Goal: Understand process/instructions: Learn about a topic

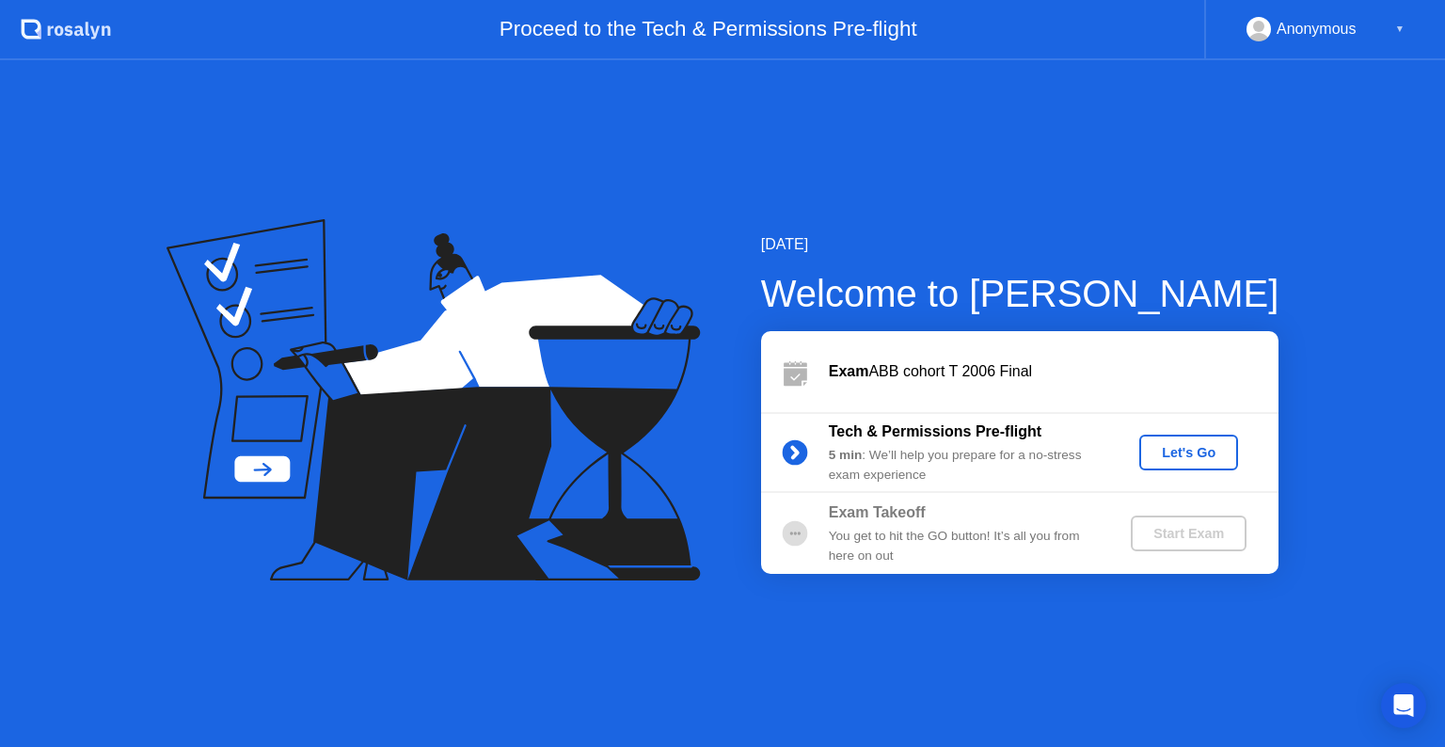
click at [1215, 452] on div "Let's Go" at bounding box center [1189, 452] width 84 height 15
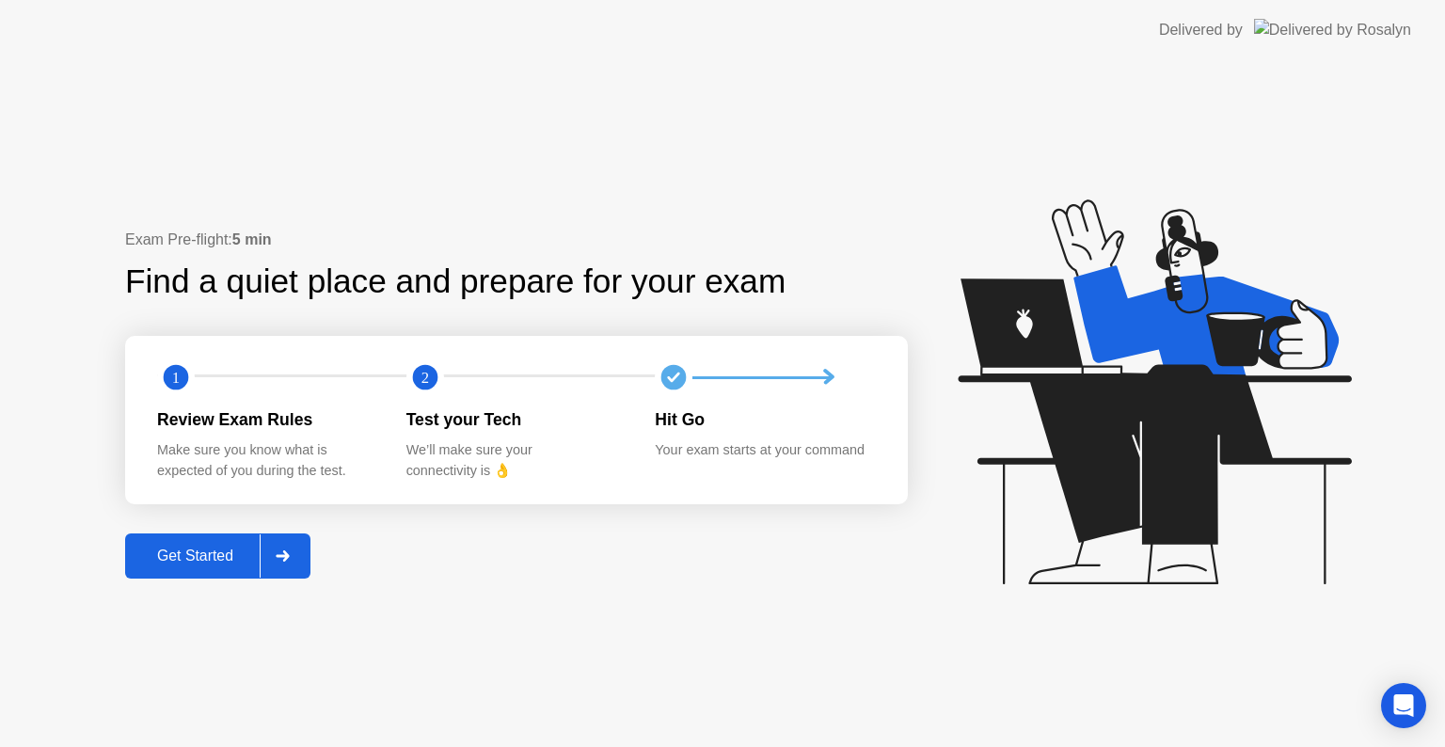
click at [202, 547] on div "Get Started" at bounding box center [195, 555] width 129 height 17
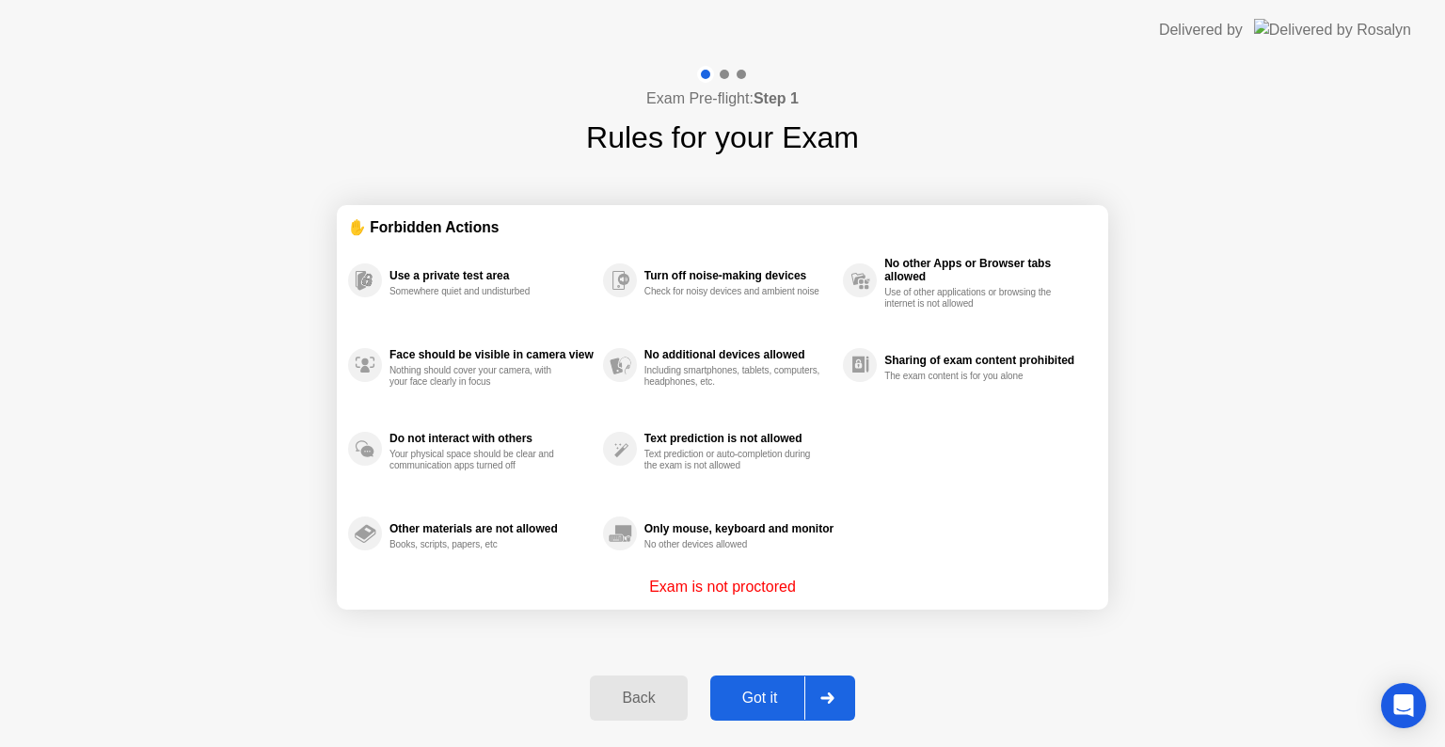
click at [773, 693] on div "Got it" at bounding box center [760, 697] width 88 height 17
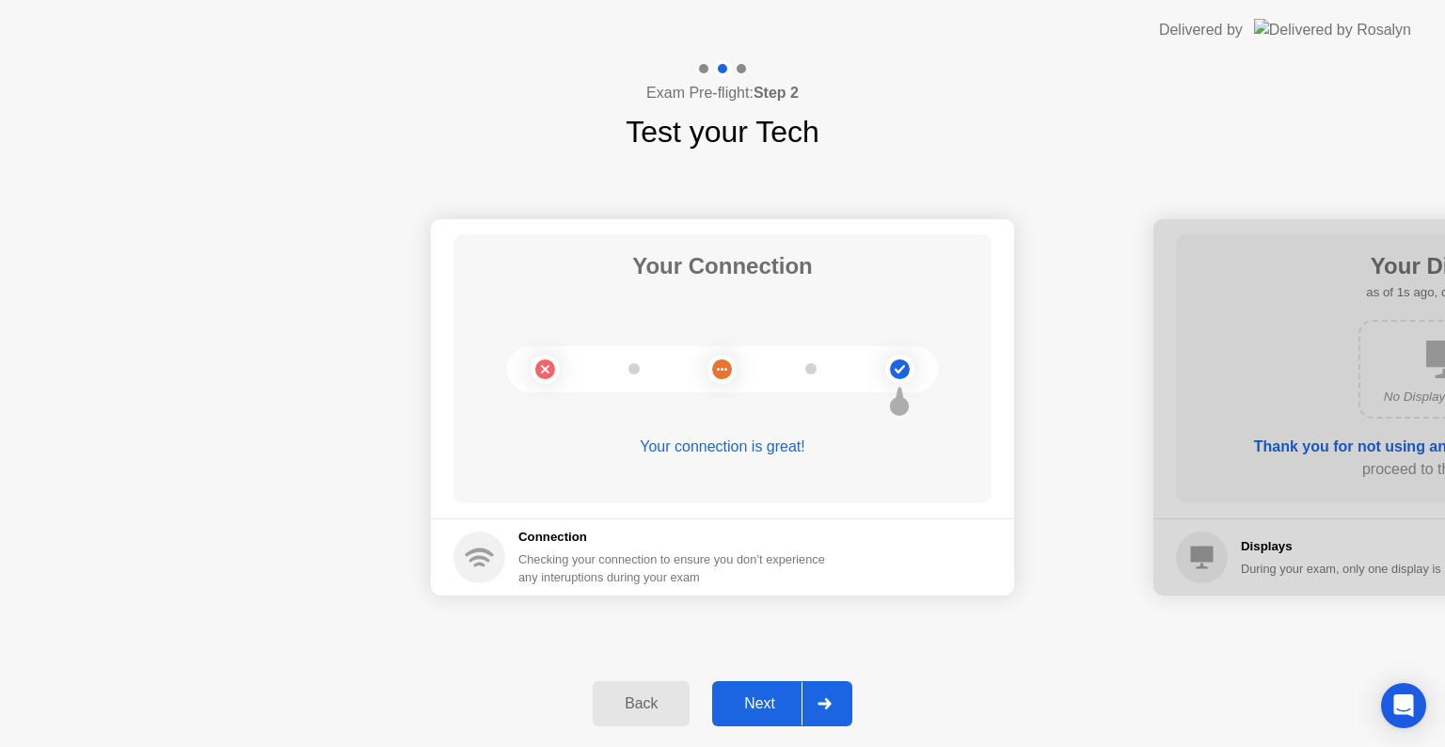
click at [773, 695] on div "Next" at bounding box center [760, 703] width 84 height 17
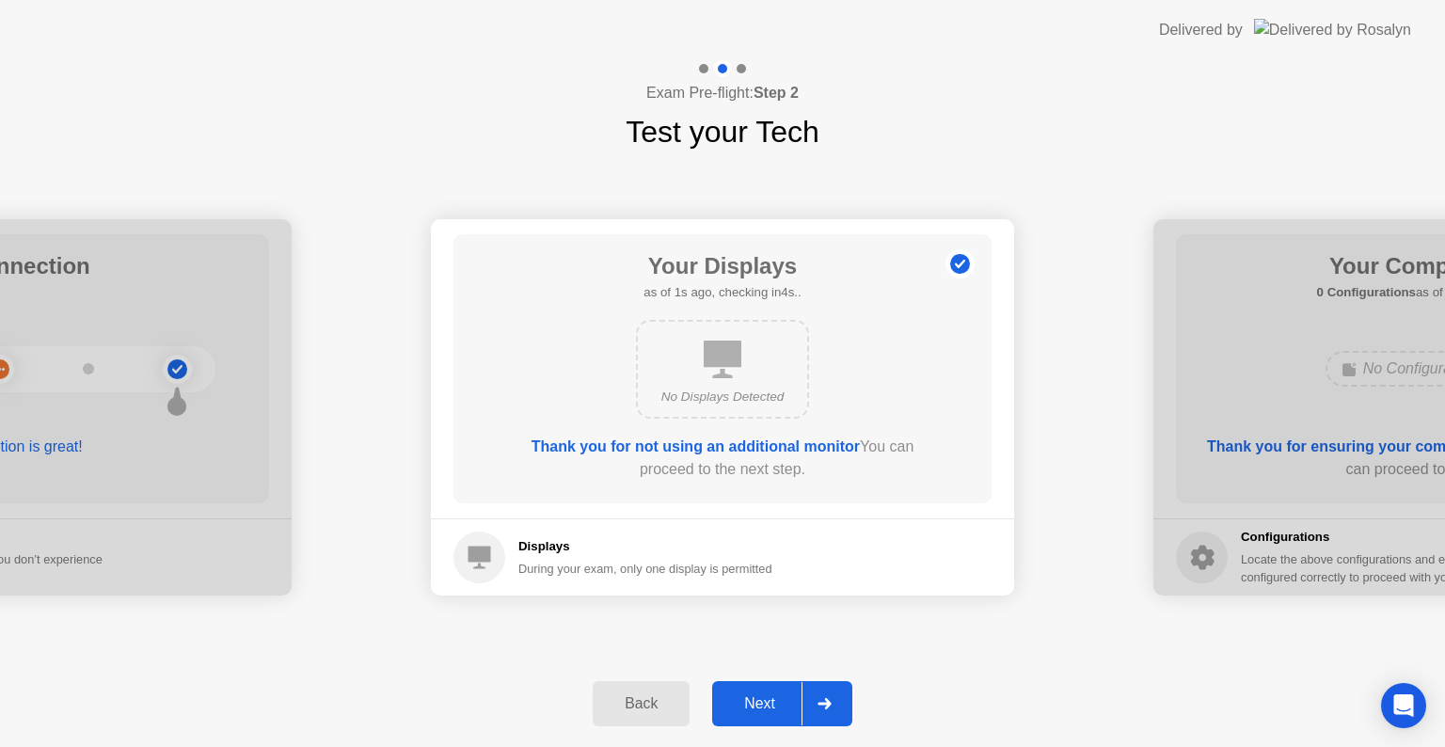
click at [773, 695] on div "Next" at bounding box center [760, 703] width 84 height 17
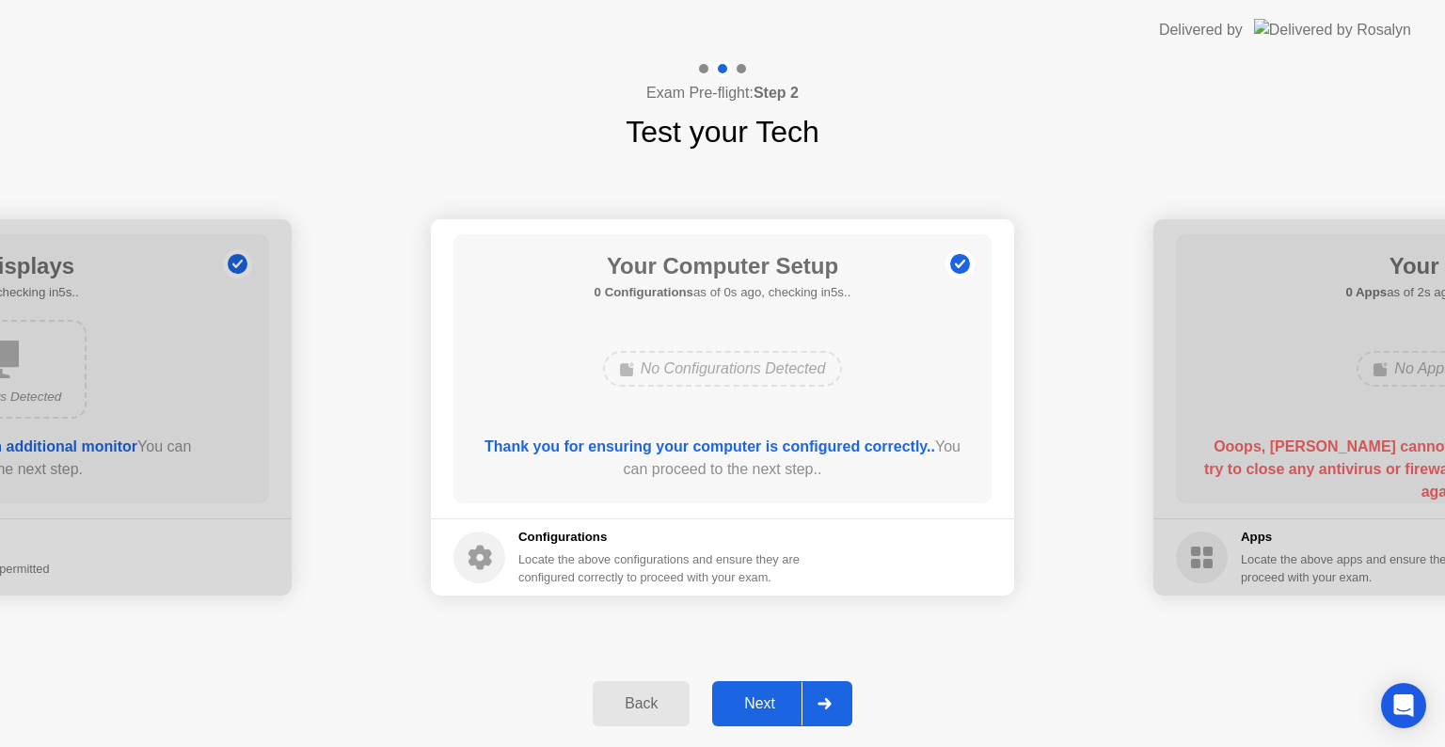
click at [773, 695] on div "Next" at bounding box center [760, 703] width 84 height 17
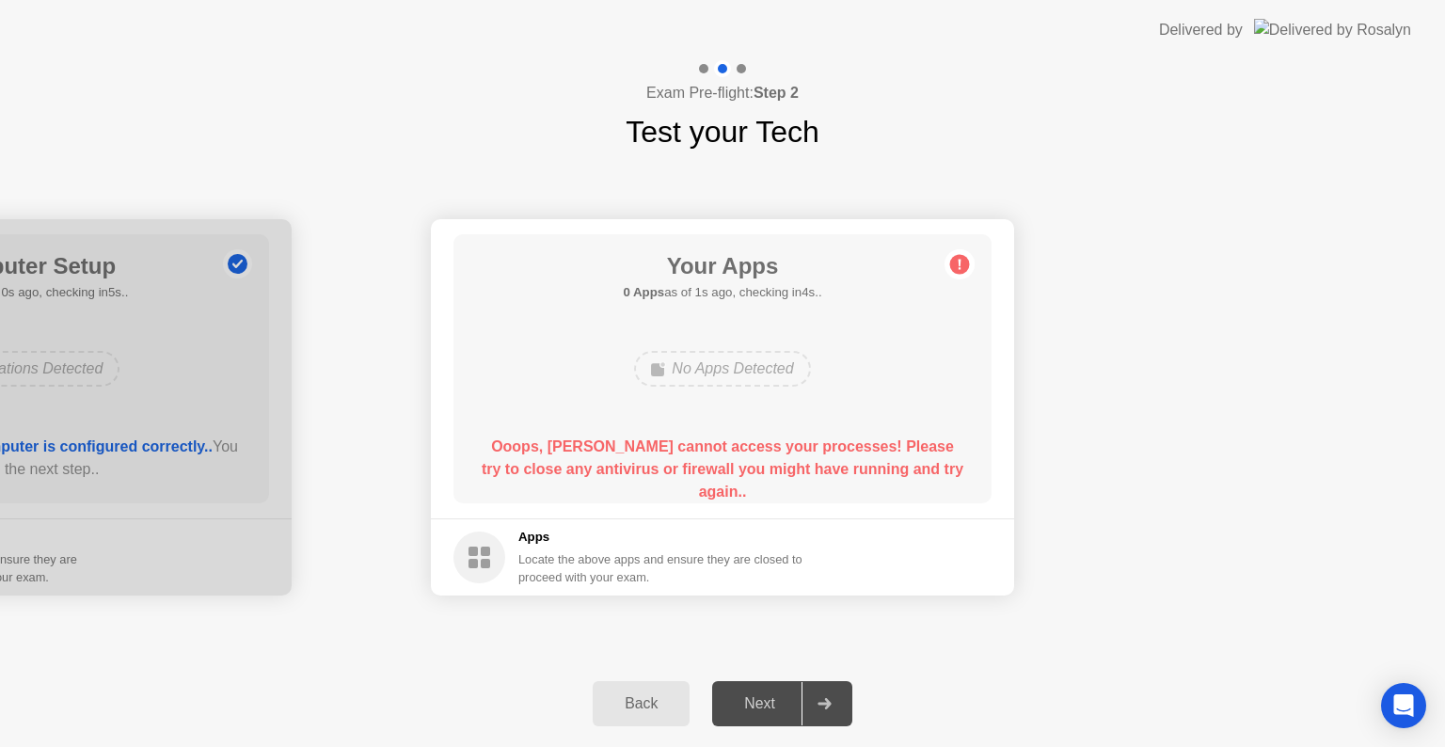
click at [773, 695] on div "Next" at bounding box center [760, 703] width 84 height 17
click at [967, 256] on icon at bounding box center [959, 264] width 30 height 30
